Goal: Use online tool/utility: Use online tool/utility

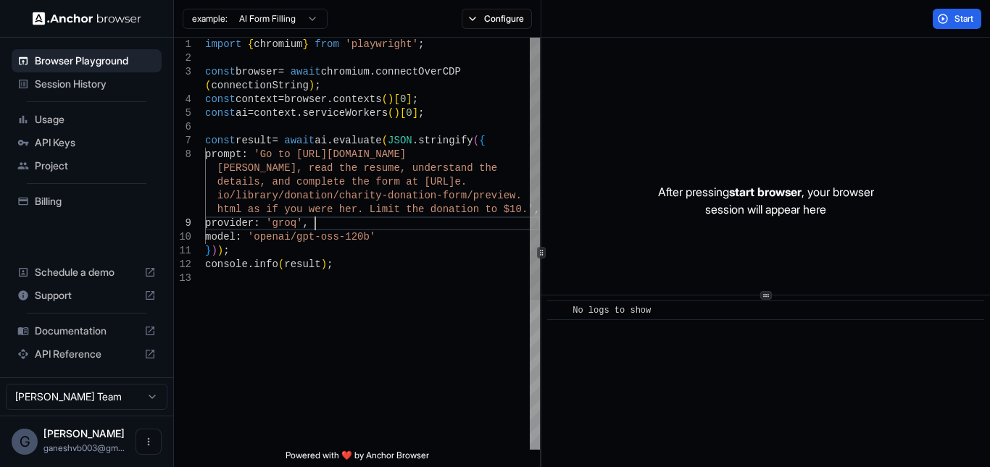
click at [356, 217] on div "import { chromium } from 'playwright' ; const browser = await chromium . connec…" at bounding box center [372, 361] width 335 height 646
type textarea "**********"
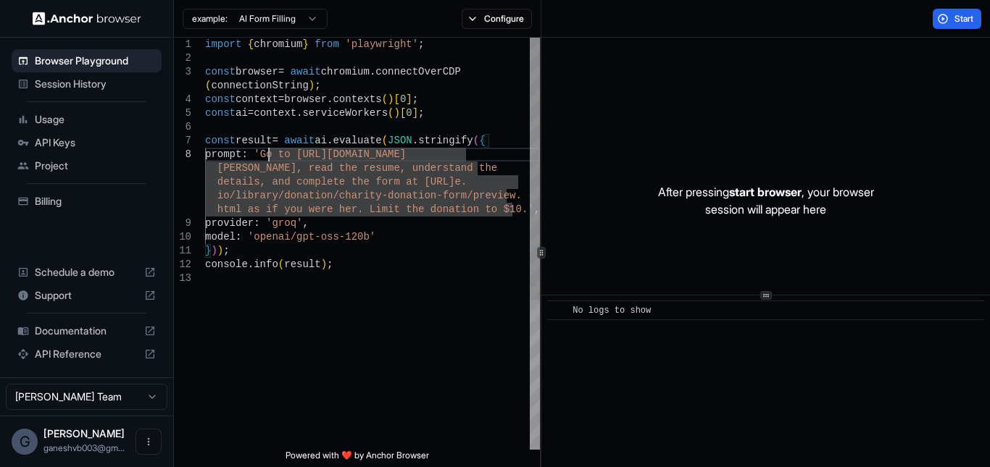
click at [267, 156] on div "import { chromium } from 'playwright' ; const browser = await chromium . connec…" at bounding box center [372, 361] width 335 height 646
